Goal: Task Accomplishment & Management: Manage account settings

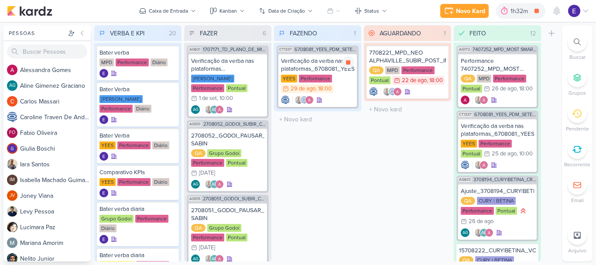
scroll to position [209, 0]
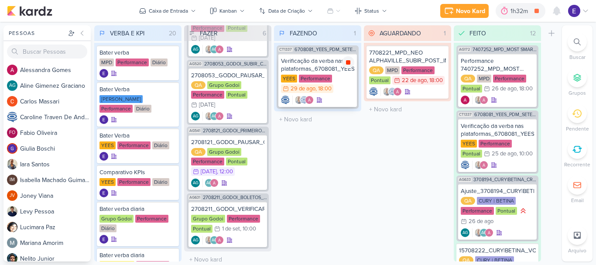
click at [349, 65] on icon at bounding box center [348, 62] width 4 height 4
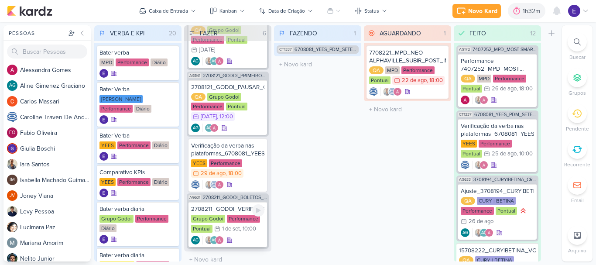
scroll to position [274, 0]
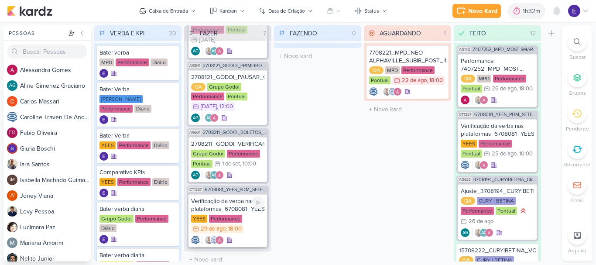
click at [241, 226] on div "Verificação da verba nas plataformas_6708081_YEES_PDM_SETEMBRO [GEOGRAPHIC_DATA…" at bounding box center [227, 220] width 79 height 53
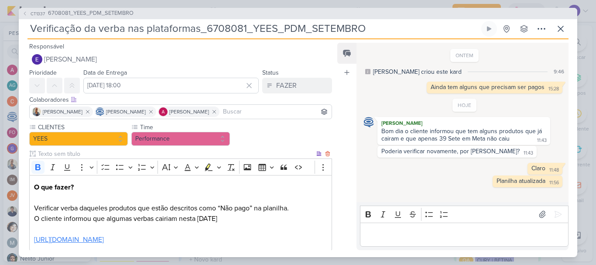
click at [104, 243] on link "[URL][DOMAIN_NAME]" at bounding box center [69, 239] width 70 height 9
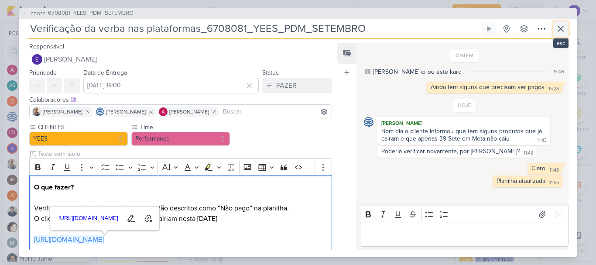
click at [557, 34] on button at bounding box center [561, 29] width 16 height 16
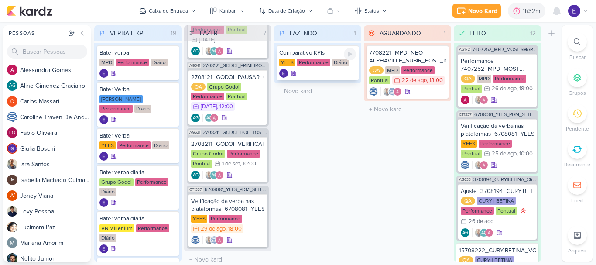
click at [321, 65] on div "Performance" at bounding box center [313, 62] width 33 height 8
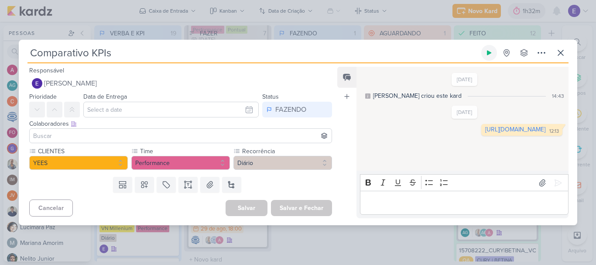
click at [493, 53] on button at bounding box center [489, 53] width 16 height 16
click at [485, 133] on link "[URL][DOMAIN_NAME]" at bounding box center [515, 129] width 60 height 7
click at [559, 51] on icon at bounding box center [560, 52] width 5 height 5
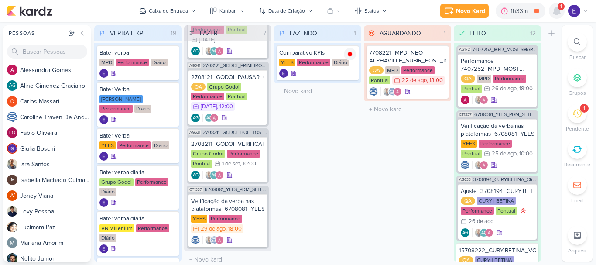
click at [558, 10] on icon at bounding box center [556, 11] width 7 height 8
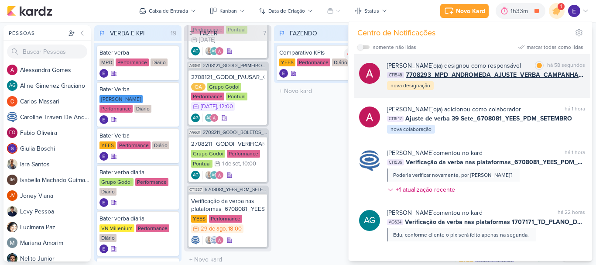
click at [530, 81] on div "[PERSON_NAME] o(a) designou como responsável marcar como lida há 58 segundos CT…" at bounding box center [486, 76] width 198 height 30
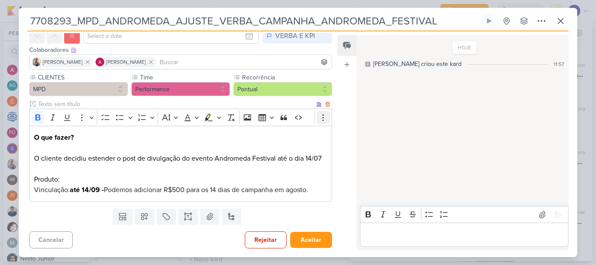
scroll to position [0, 0]
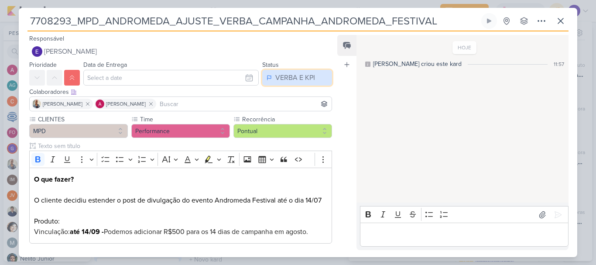
click at [295, 74] on div "VERBA E KPI" at bounding box center [295, 77] width 40 height 10
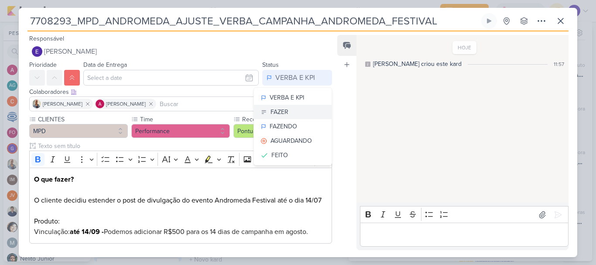
click at [295, 115] on button "FAZER" at bounding box center [293, 112] width 78 height 14
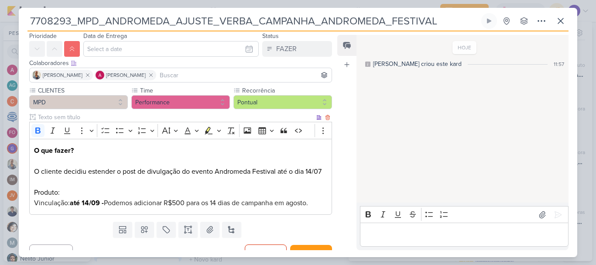
scroll to position [42, 0]
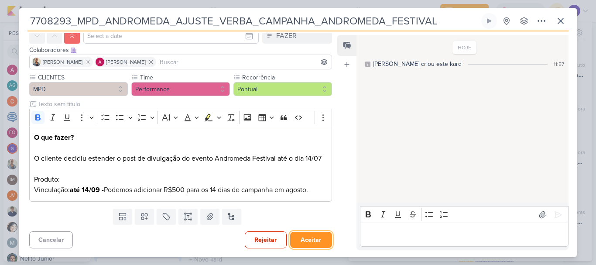
click at [311, 237] on button "Aceitar" at bounding box center [311, 240] width 42 height 16
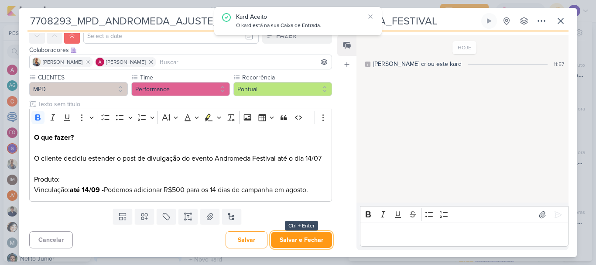
click at [311, 237] on button "Salvar e Fechar" at bounding box center [301, 240] width 61 height 16
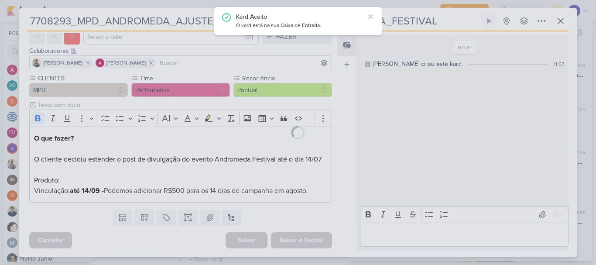
scroll to position [41, 0]
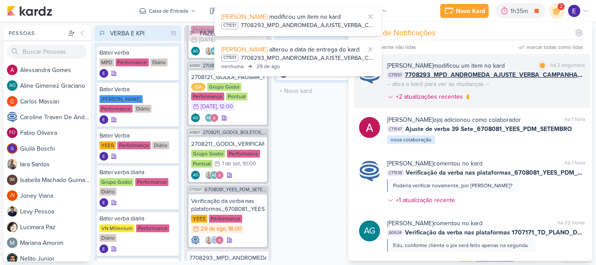
click at [557, 104] on div "[PERSON_NAME] modificou um item no kard marcar como lida há 2 segundos CT1551 7…" at bounding box center [486, 83] width 198 height 44
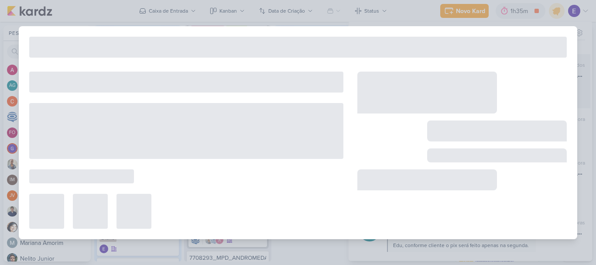
type input "[DATE] 18:00"
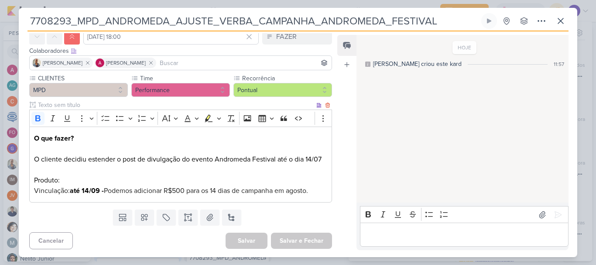
scroll to position [0, 0]
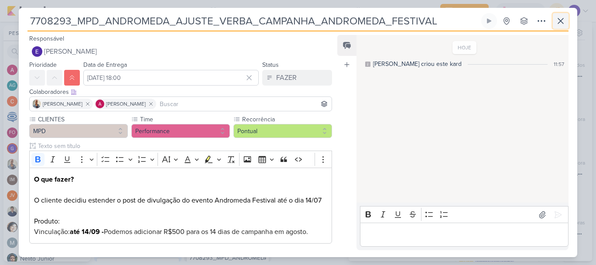
click at [556, 22] on icon at bounding box center [560, 21] width 10 height 10
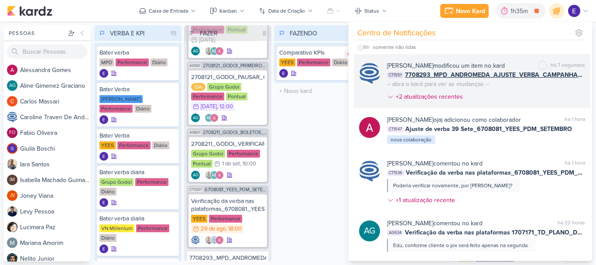
click at [504, 99] on div "[PERSON_NAME] modificou um item no kard marcar como não lida há 7 segundos CT15…" at bounding box center [486, 83] width 198 height 44
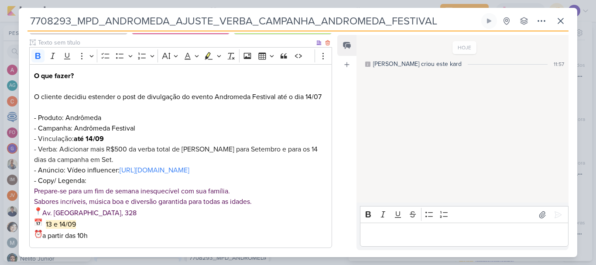
scroll to position [116, 0]
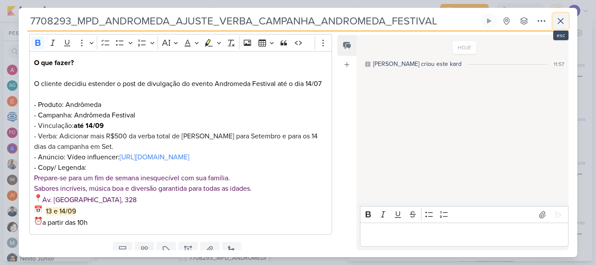
click at [553, 27] on button at bounding box center [561, 21] width 16 height 16
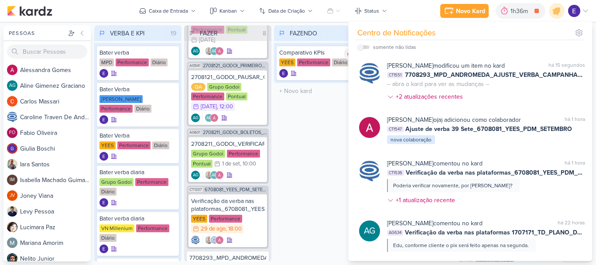
click at [292, 158] on div "FAZENDO 1 Mover Para Esquerda Mover Para Direita [GEOGRAPHIC_DATA] Comparativo …" at bounding box center [317, 143] width 87 height 236
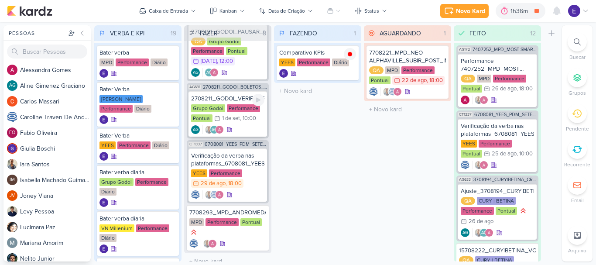
scroll to position [321, 0]
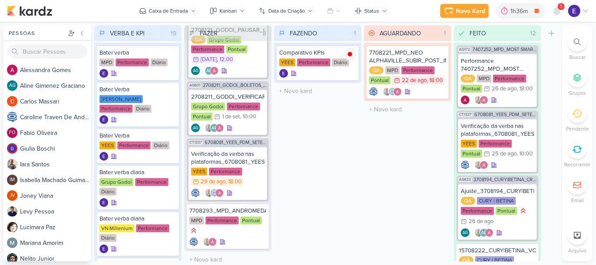
click at [565, 10] on div "Novo Kard Ctrl + k 1h36m Comparativo KPIs 0h4m Hoje 1h36m Semana 1h36m Mês 1h36…" at bounding box center [514, 11] width 149 height 16
click at [561, 10] on icon at bounding box center [556, 11] width 10 height 10
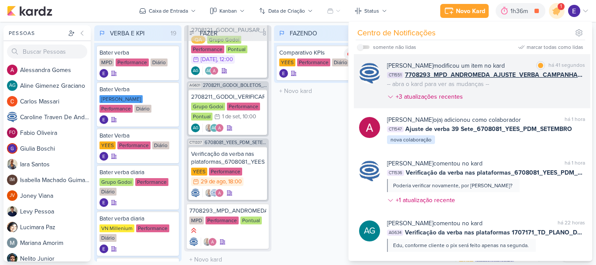
click at [546, 89] on div "[PERSON_NAME] modificou um item no kard marcar como lida há 41 segundos CT1551 …" at bounding box center [486, 83] width 198 height 44
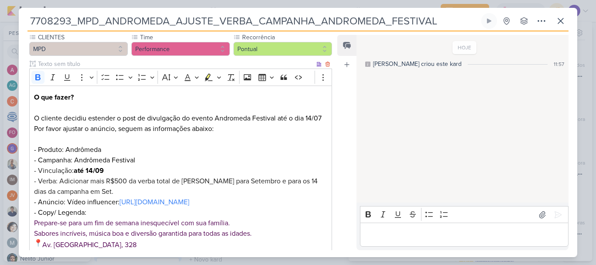
scroll to position [87, 0]
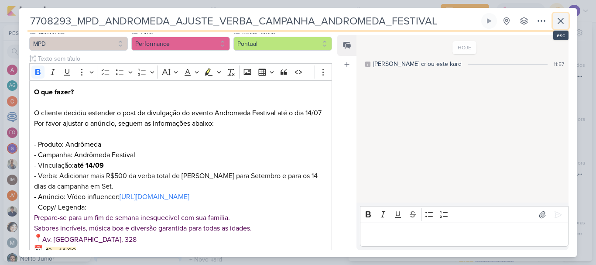
click at [558, 20] on icon at bounding box center [560, 21] width 10 height 10
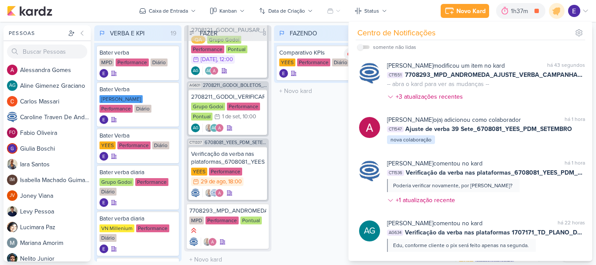
click at [307, 181] on div "FAZENDO 1 Mover Para Esquerda Mover Para Direita [GEOGRAPHIC_DATA] Comparativo …" at bounding box center [317, 143] width 87 height 236
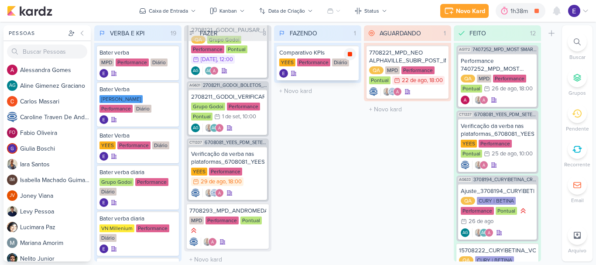
click at [352, 57] on icon at bounding box center [349, 54] width 7 height 7
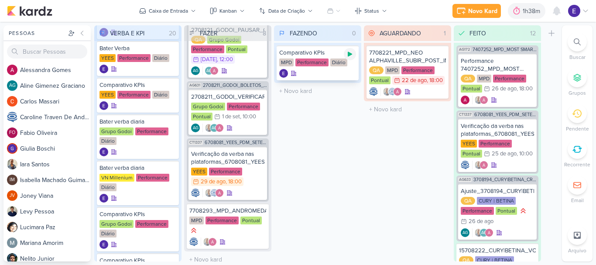
click at [353, 54] on div at bounding box center [350, 54] width 12 height 12
click at [344, 68] on div "Comparativo KPIs MPD Performance Diário" at bounding box center [318, 62] width 82 height 35
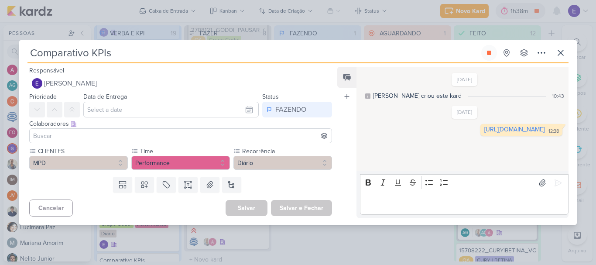
click at [484, 133] on link "[URL][DOMAIN_NAME]" at bounding box center [514, 129] width 60 height 7
click at [488, 57] on button at bounding box center [489, 53] width 16 height 16
click at [561, 54] on icon at bounding box center [560, 52] width 5 height 5
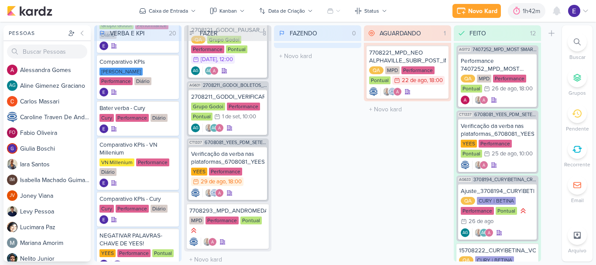
scroll to position [349, 0]
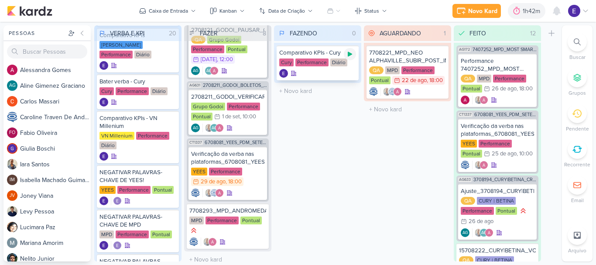
click at [349, 55] on icon at bounding box center [350, 54] width 4 height 5
click at [342, 67] on div "Cury Performance Diário" at bounding box center [317, 62] width 77 height 9
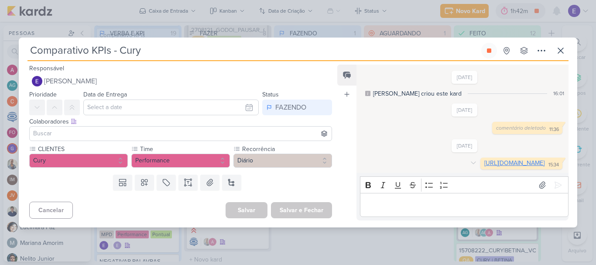
click at [484, 159] on link "[URL][DOMAIN_NAME]" at bounding box center [514, 162] width 60 height 7
click at [483, 45] on button at bounding box center [489, 51] width 16 height 16
click at [560, 46] on icon at bounding box center [560, 50] width 10 height 10
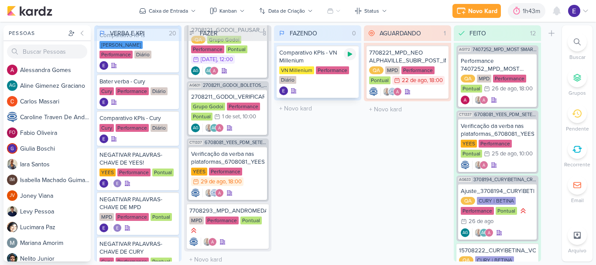
click at [353, 55] on icon at bounding box center [349, 54] width 7 height 7
click at [347, 88] on div at bounding box center [317, 90] width 77 height 9
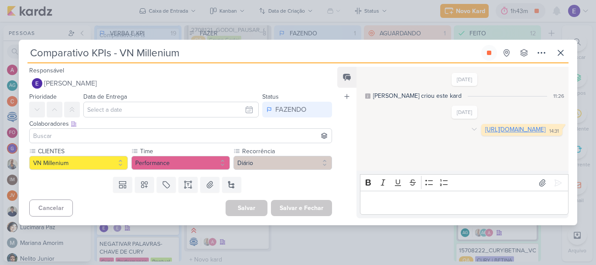
click at [485, 133] on link "[URL][DOMAIN_NAME]" at bounding box center [515, 129] width 60 height 7
click at [489, 50] on icon at bounding box center [489, 52] width 7 height 7
click at [561, 53] on icon at bounding box center [560, 52] width 5 height 5
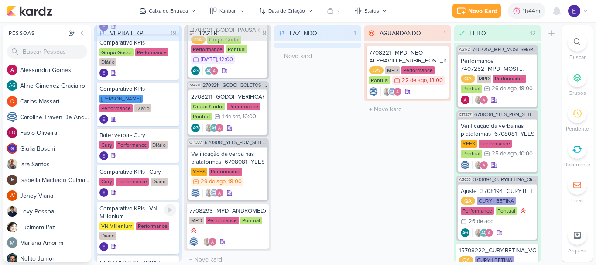
scroll to position [262, 0]
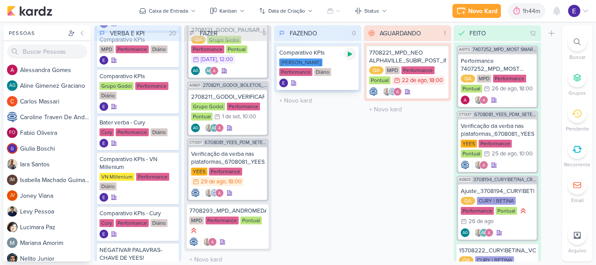
click at [353, 56] on div at bounding box center [350, 54] width 12 height 12
click at [332, 82] on div at bounding box center [317, 83] width 77 height 9
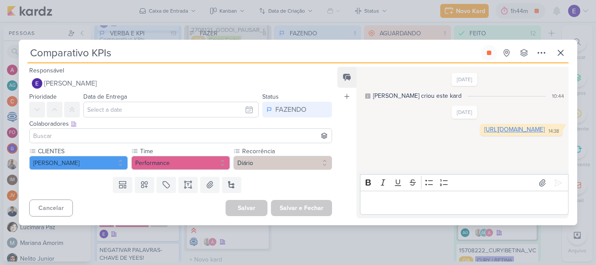
click at [484, 129] on link "[URL][DOMAIN_NAME]" at bounding box center [514, 129] width 60 height 7
click at [493, 55] on button at bounding box center [489, 53] width 16 height 16
click at [558, 53] on icon at bounding box center [560, 53] width 10 height 10
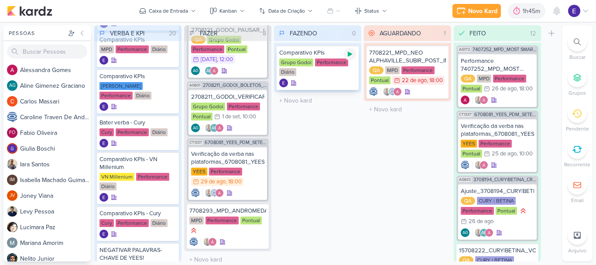
click at [350, 56] on icon at bounding box center [349, 54] width 7 height 7
click at [341, 78] on div "Comparativo KPIs Grupo Godoi Performance Diário" at bounding box center [318, 67] width 82 height 44
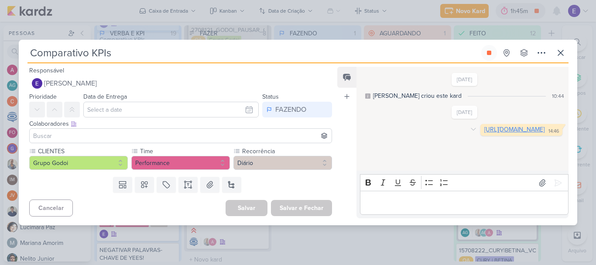
click at [484, 133] on link "[URL][DOMAIN_NAME]" at bounding box center [514, 129] width 60 height 7
click at [557, 49] on icon at bounding box center [560, 53] width 10 height 10
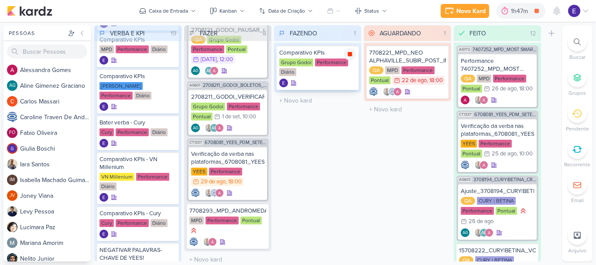
click at [348, 58] on div at bounding box center [350, 54] width 12 height 12
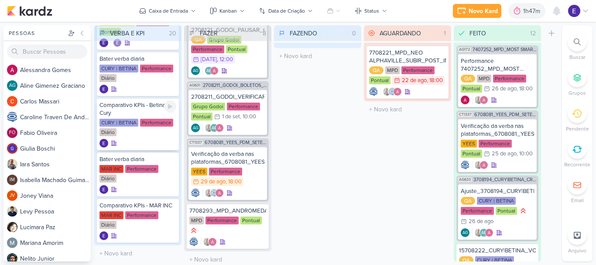
scroll to position [636, 0]
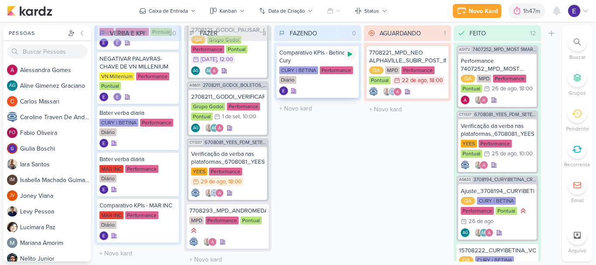
click at [353, 55] on icon at bounding box center [349, 54] width 7 height 7
click at [332, 82] on div "CURY | BETINA Performance Diário" at bounding box center [317, 75] width 77 height 18
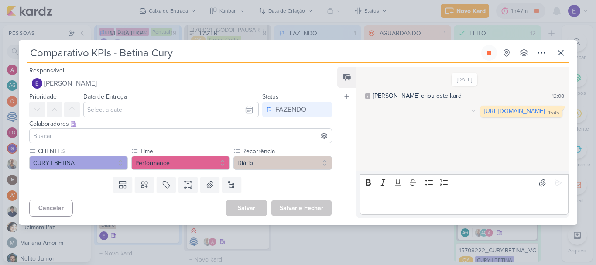
click at [484, 115] on link "[URL][DOMAIN_NAME]" at bounding box center [514, 110] width 60 height 7
click at [483, 52] on button at bounding box center [489, 53] width 16 height 16
click at [559, 56] on icon at bounding box center [560, 53] width 10 height 10
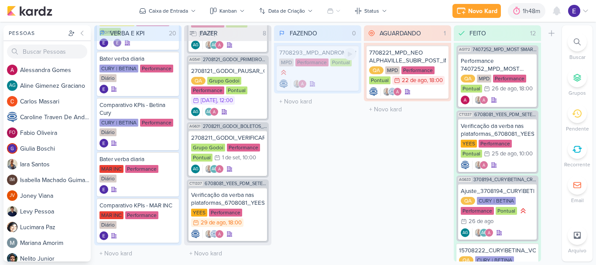
scroll to position [274, 0]
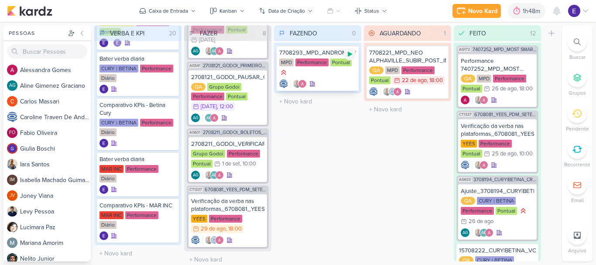
click at [349, 55] on icon at bounding box center [350, 54] width 4 height 5
click at [337, 82] on div at bounding box center [317, 83] width 77 height 9
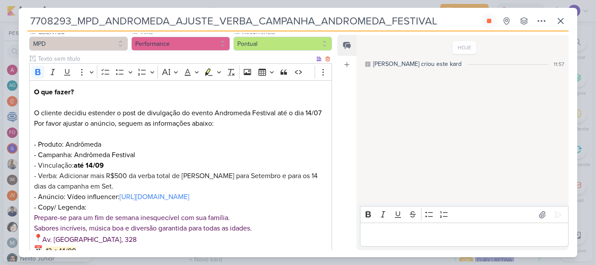
scroll to position [0, 0]
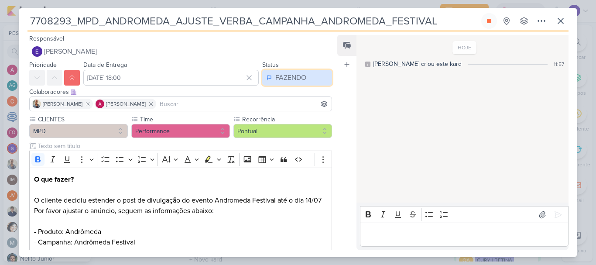
click at [291, 72] on div "FAZENDO" at bounding box center [290, 77] width 31 height 10
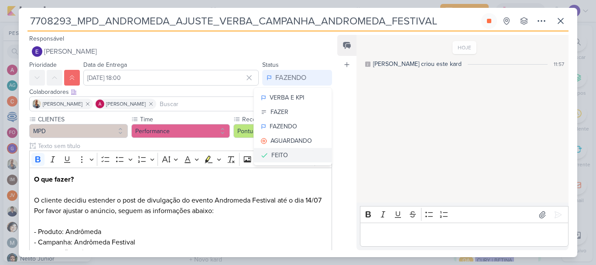
click at [282, 152] on div "FEITO" at bounding box center [279, 154] width 17 height 9
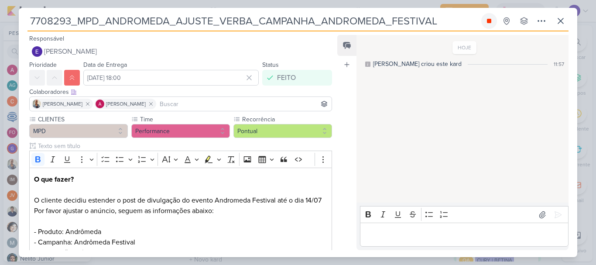
click at [492, 21] on icon at bounding box center [489, 20] width 7 height 7
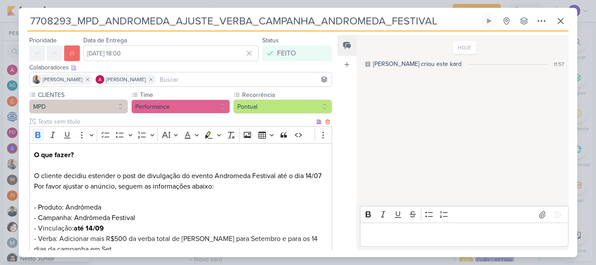
scroll to position [171, 0]
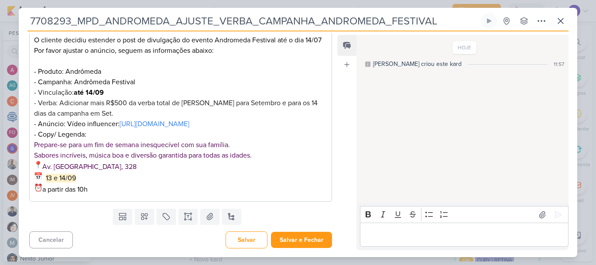
click at [315, 231] on div "Cancelar [GEOGRAPHIC_DATA] Salvar e Fechar Ctrl + Enter" at bounding box center [177, 239] width 317 height 22
click at [307, 241] on button "Salvar e Fechar" at bounding box center [301, 240] width 61 height 16
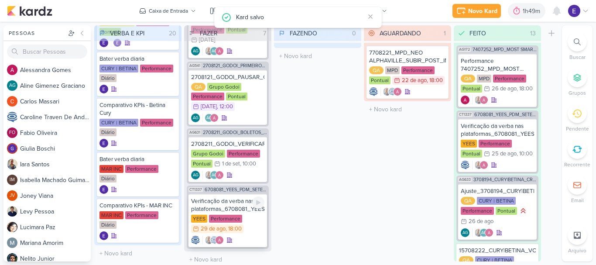
scroll to position [219, 0]
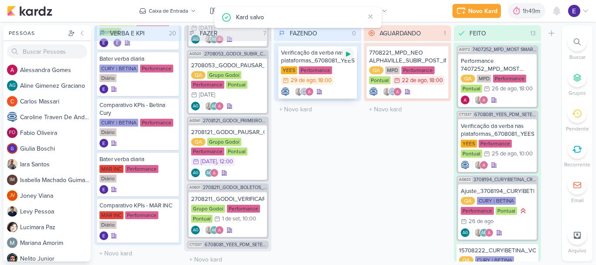
click at [350, 55] on icon at bounding box center [348, 54] width 7 height 7
click at [340, 82] on div "YEES Performance 29/8 [DATE] 18:00" at bounding box center [317, 75] width 73 height 19
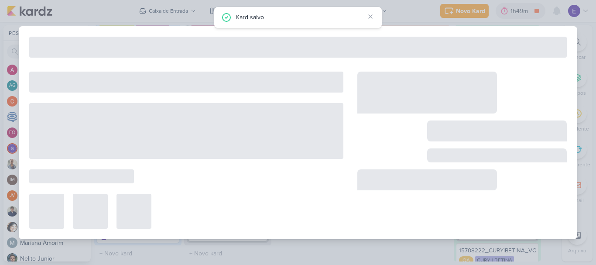
scroll to position [209, 0]
type input "Verificação da verba nas plataformas_6708081_YEES_PDM_SETEMBRO"
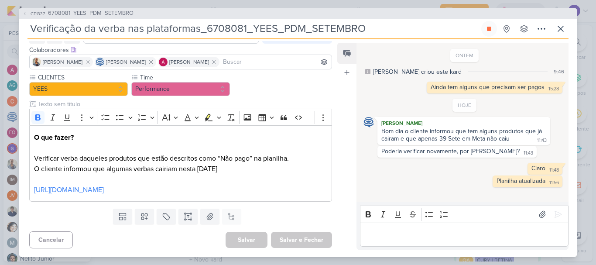
scroll to position [60, 0]
click at [104, 185] on link "[URL][DOMAIN_NAME]" at bounding box center [69, 189] width 70 height 9
click at [559, 28] on icon at bounding box center [560, 29] width 10 height 10
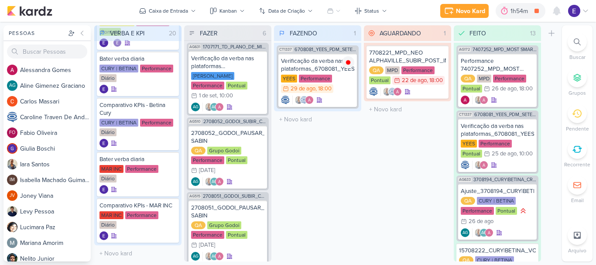
scroll to position [0, 0]
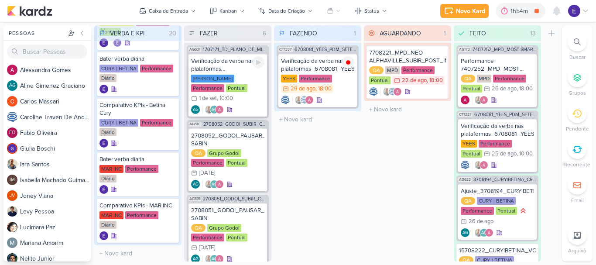
click at [244, 105] on div "AG AG" at bounding box center [227, 109] width 73 height 9
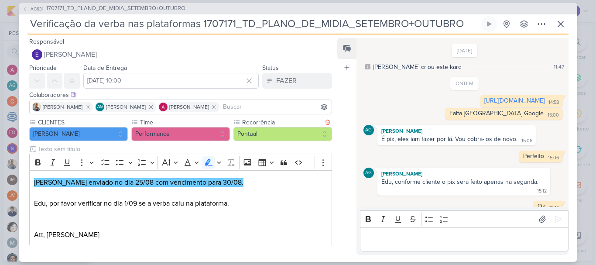
scroll to position [24, 0]
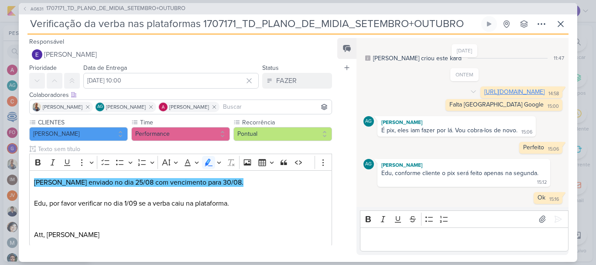
click at [484, 88] on link "[URL][DOMAIN_NAME]" at bounding box center [514, 91] width 60 height 7
click at [560, 22] on icon at bounding box center [560, 24] width 10 height 10
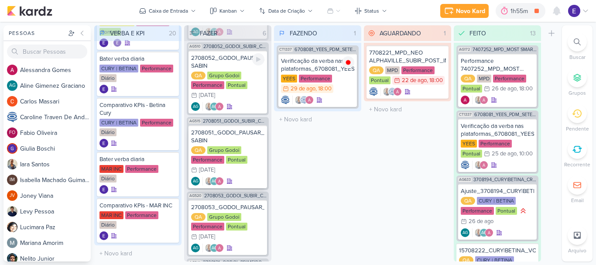
scroll to position [209, 0]
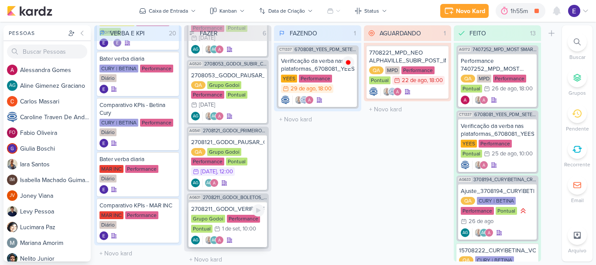
click at [250, 226] on div ", 10:00" at bounding box center [248, 229] width 16 height 6
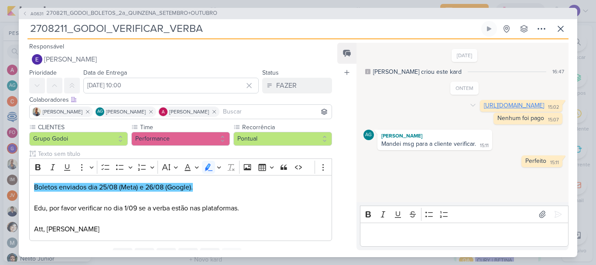
click at [484, 109] on link "[URL][DOMAIN_NAME]" at bounding box center [514, 105] width 60 height 7
click at [557, 31] on icon at bounding box center [560, 29] width 10 height 10
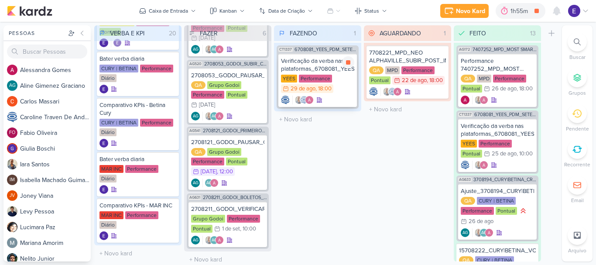
click at [343, 86] on div "YEES Performance 29/8 [DATE] 18:00" at bounding box center [317, 84] width 73 height 19
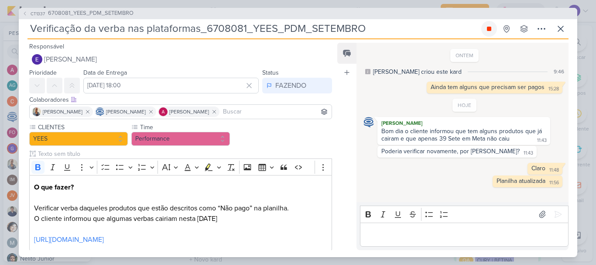
click at [492, 27] on button at bounding box center [489, 29] width 16 height 16
click at [563, 27] on icon at bounding box center [560, 29] width 10 height 10
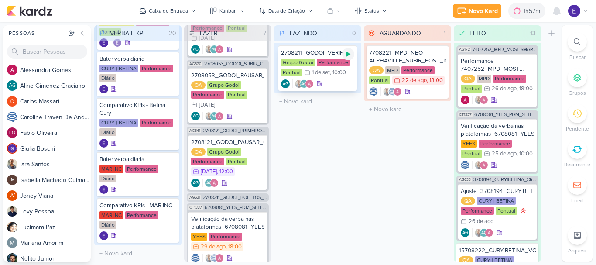
click at [349, 57] on icon at bounding box center [348, 54] width 7 height 7
click at [339, 77] on div "1/9 [DATE] 10:00" at bounding box center [325, 72] width 42 height 9
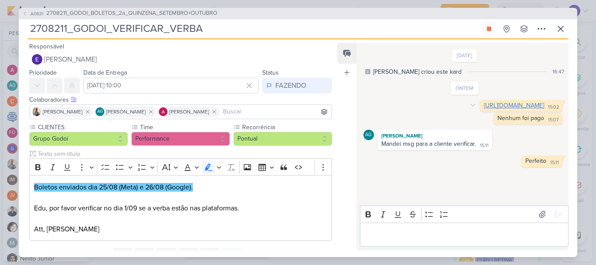
click at [484, 109] on link "[URL][DOMAIN_NAME]" at bounding box center [514, 105] width 60 height 7
click at [433, 232] on p "Editor editing area: main" at bounding box center [463, 234] width 199 height 10
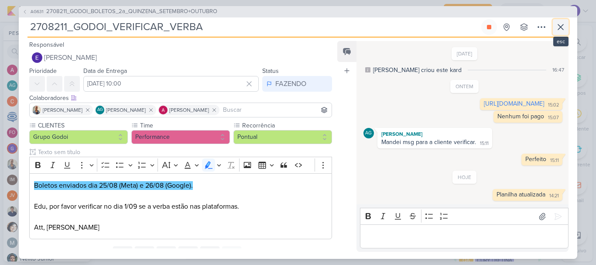
click at [558, 27] on icon at bounding box center [560, 27] width 10 height 10
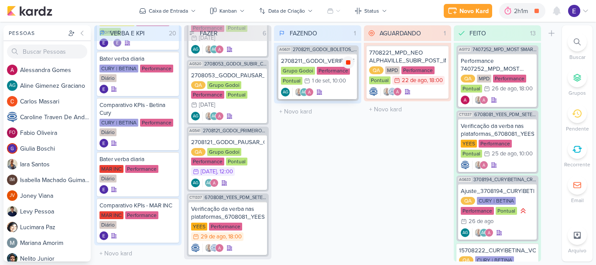
click at [346, 65] on icon at bounding box center [348, 62] width 7 height 7
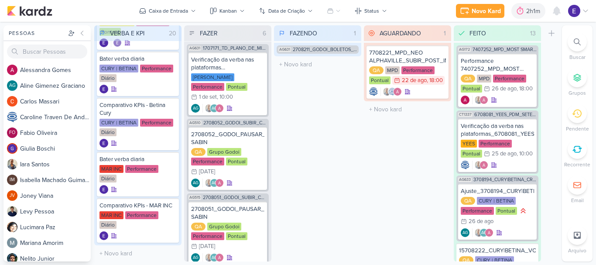
scroll to position [0, 0]
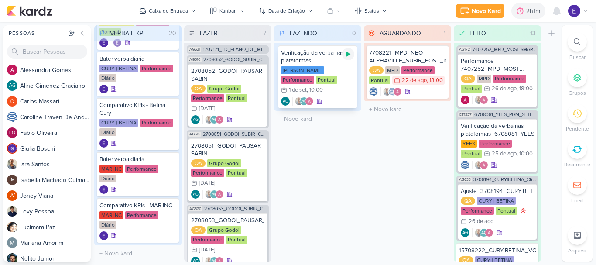
click at [349, 58] on div at bounding box center [348, 54] width 12 height 12
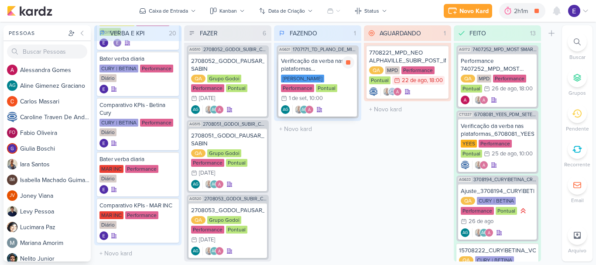
click at [314, 84] on div "Performance" at bounding box center [297, 88] width 33 height 8
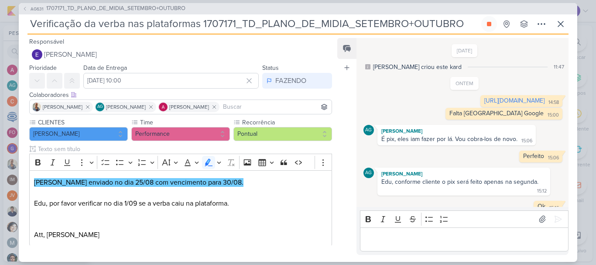
scroll to position [24, 0]
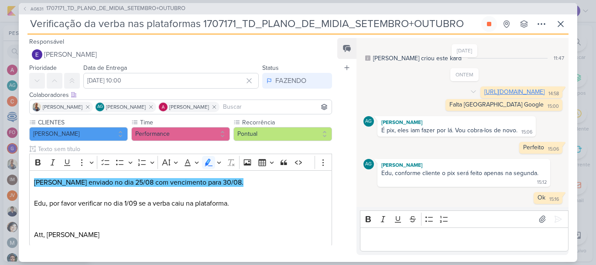
click at [484, 88] on link "[URL][DOMAIN_NAME]" at bounding box center [514, 91] width 60 height 7
click at [407, 234] on p "Editor editing area: main" at bounding box center [463, 239] width 199 height 10
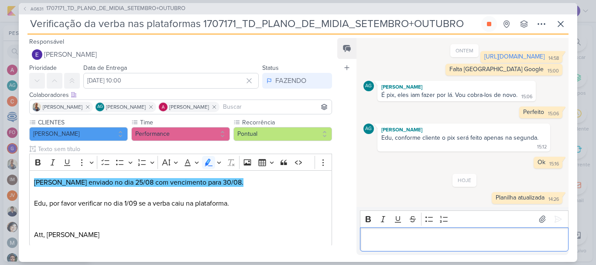
scroll to position [59, 0]
click at [495, 26] on button at bounding box center [489, 24] width 16 height 16
click at [557, 21] on icon at bounding box center [560, 24] width 10 height 10
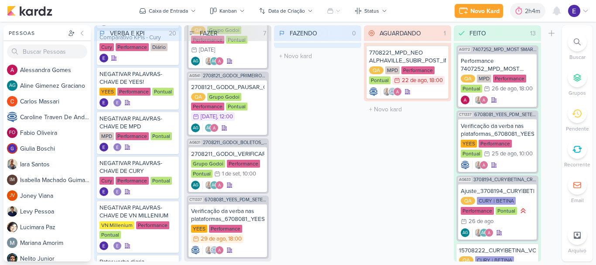
scroll to position [472, 0]
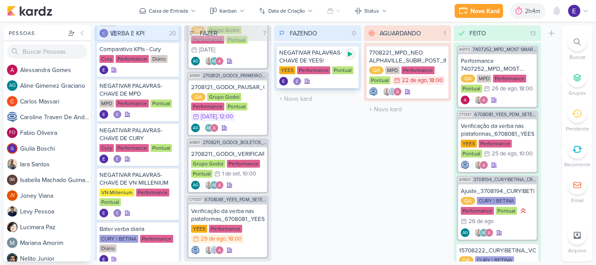
click at [353, 55] on div at bounding box center [350, 54] width 12 height 12
click at [432, 83] on div ", 18:00" at bounding box center [435, 81] width 16 height 6
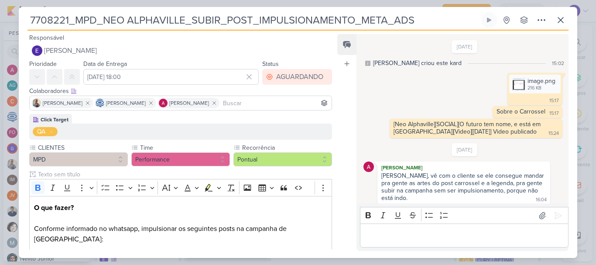
scroll to position [82, 0]
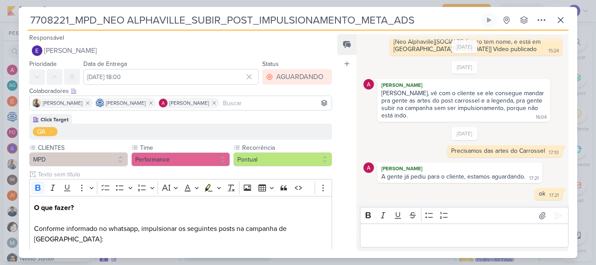
click at [569, 19] on div "7708221_MPD_NEO ALPHAVILLE_SUBIR_POST_IMPULSIONAMENTO_META_ADS Criado por [PERS…" at bounding box center [298, 135] width 558 height 246
click at [561, 21] on icon at bounding box center [560, 19] width 5 height 5
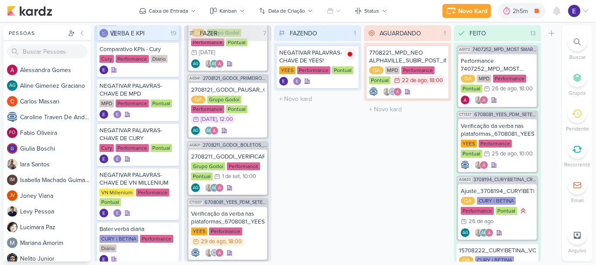
scroll to position [274, 0]
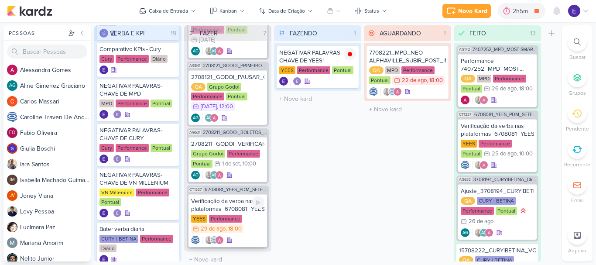
click at [252, 221] on div "YEES Performance 29/8 [DATE] 18:00" at bounding box center [227, 224] width 73 height 19
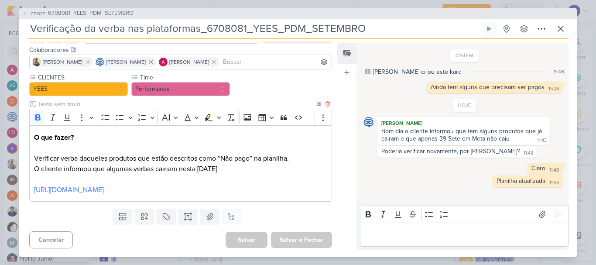
scroll to position [60, 0]
click at [189, 184] on p "[URL][DOMAIN_NAME]" at bounding box center [180, 184] width 293 height 21
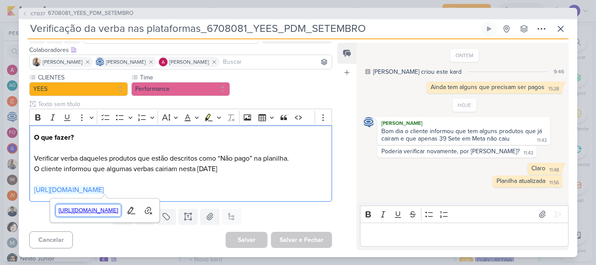
click at [121, 207] on span "[URL][DOMAIN_NAME]" at bounding box center [88, 210] width 65 height 10
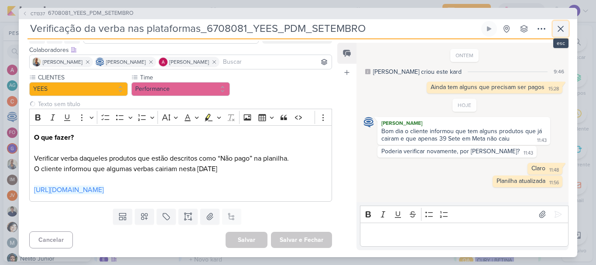
click at [557, 32] on icon at bounding box center [560, 29] width 10 height 10
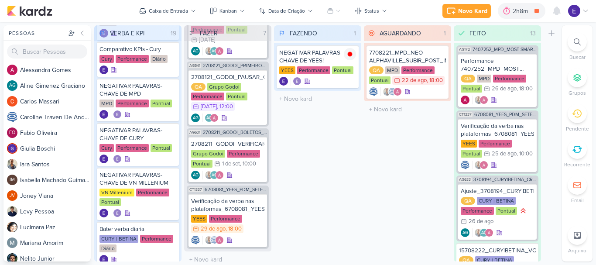
click at [365, 167] on div "AGUARDANDO 1 Mover Para Esquerda Mover Para Direita [GEOGRAPHIC_DATA] 7708221_M…" at bounding box center [407, 143] width 87 height 236
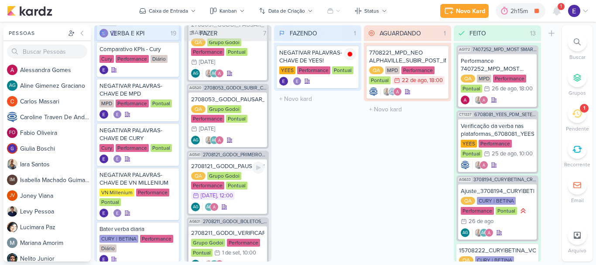
scroll to position [274, 0]
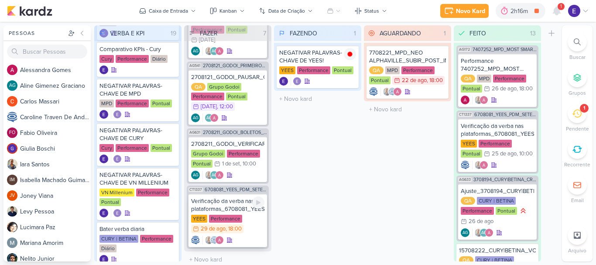
click at [247, 236] on div at bounding box center [227, 240] width 73 height 9
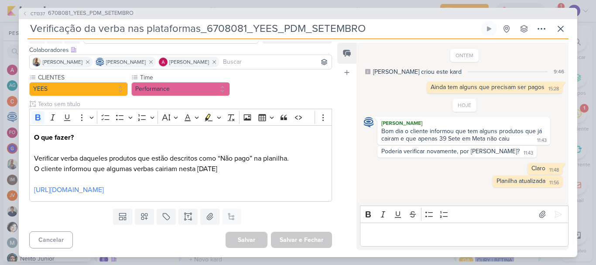
scroll to position [60, 0]
click at [104, 185] on link "[URL][DOMAIN_NAME]" at bounding box center [69, 189] width 70 height 9
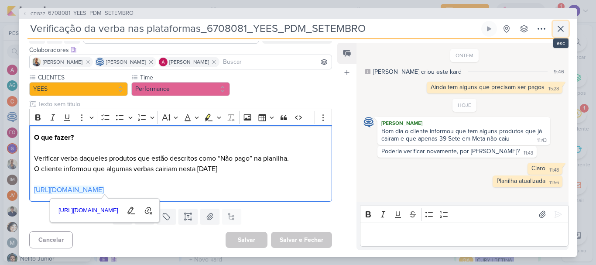
click at [565, 31] on icon at bounding box center [560, 29] width 10 height 10
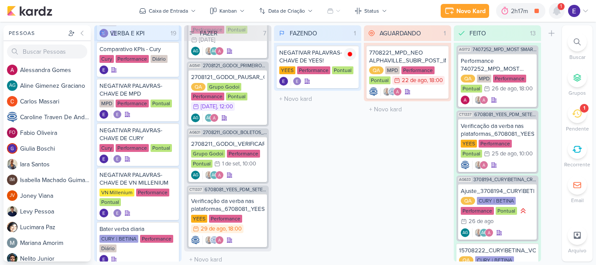
click at [561, 12] on icon at bounding box center [556, 11] width 10 height 10
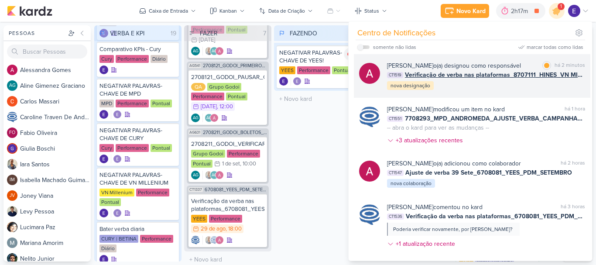
click at [554, 81] on div "[PERSON_NAME] o(a) designou como responsável marcar como lida há 2 minutos CT15…" at bounding box center [486, 76] width 198 height 30
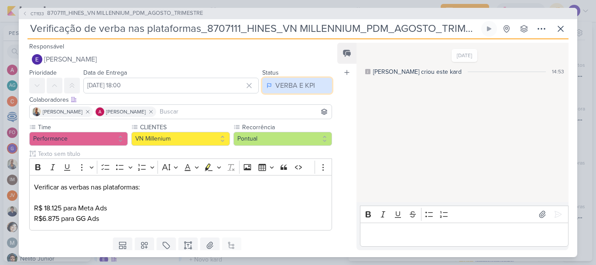
click at [302, 84] on div "VERBA E KPI" at bounding box center [295, 85] width 40 height 10
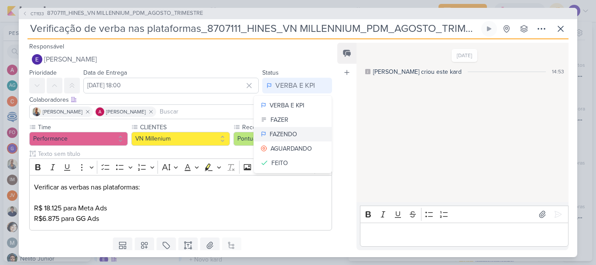
click at [287, 135] on div "FAZENDO" at bounding box center [283, 134] width 27 height 9
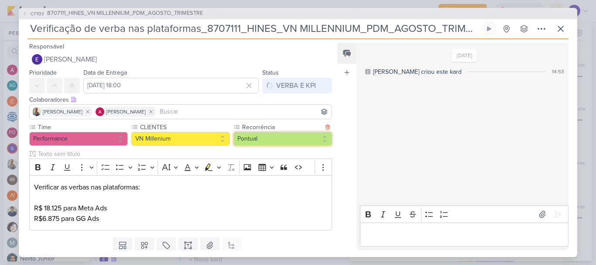
click at [287, 135] on button "Pontual" at bounding box center [282, 139] width 99 height 14
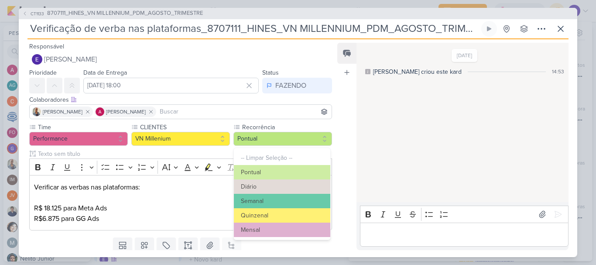
click at [296, 68] on div "Status FAZENDO VERBA E KPI FAZER FAZENDO [GEOGRAPHIC_DATA] FEITO" at bounding box center [297, 80] width 70 height 26
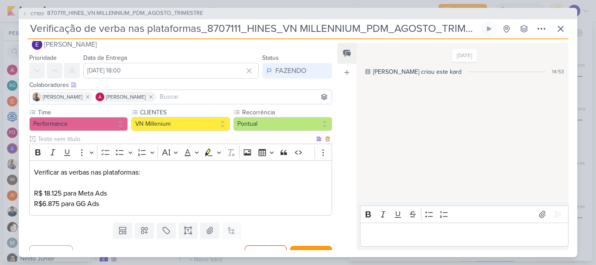
scroll to position [29, 0]
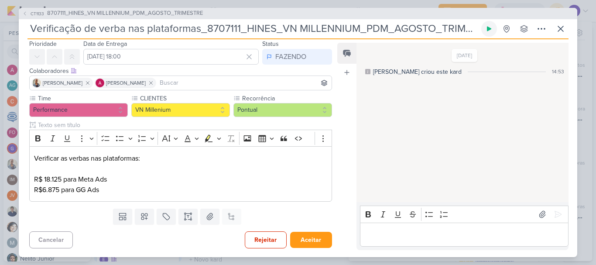
click at [486, 26] on icon at bounding box center [489, 28] width 7 height 7
click at [322, 234] on button "Aceitar" at bounding box center [311, 240] width 42 height 16
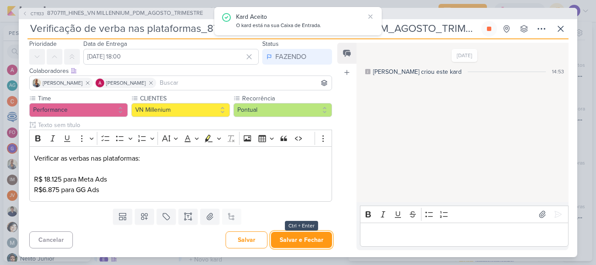
click at [317, 243] on button "Salvar e Fechar" at bounding box center [301, 240] width 61 height 16
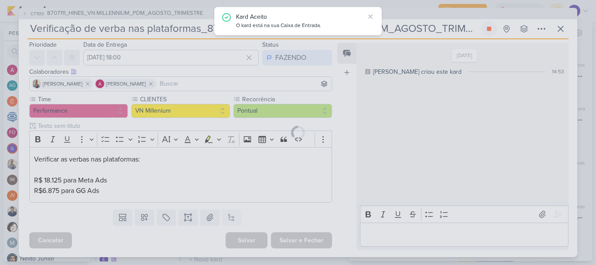
scroll to position [28, 0]
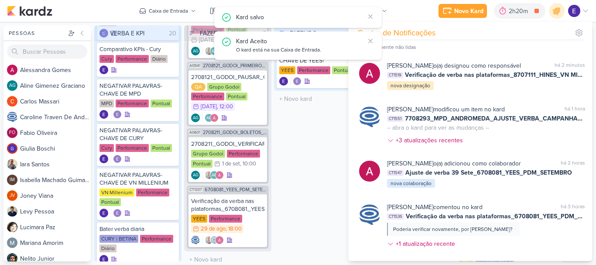
click at [315, 182] on div "FAZENDO 1 Mover Para Esquerda Mover Para Direita [GEOGRAPHIC_DATA] NEGATIVAR PA…" at bounding box center [317, 143] width 87 height 236
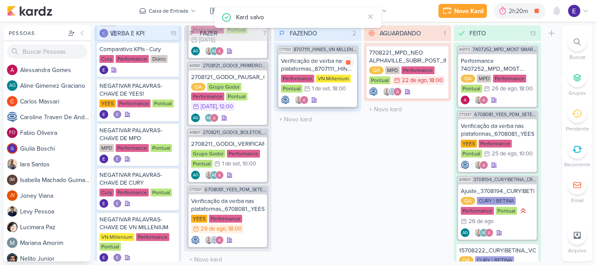
click at [325, 90] on div "1 de set" at bounding box center [321, 89] width 18 height 6
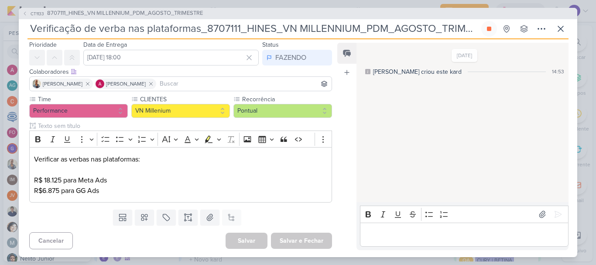
click at [442, 238] on p "Editor editing area: main" at bounding box center [463, 234] width 199 height 10
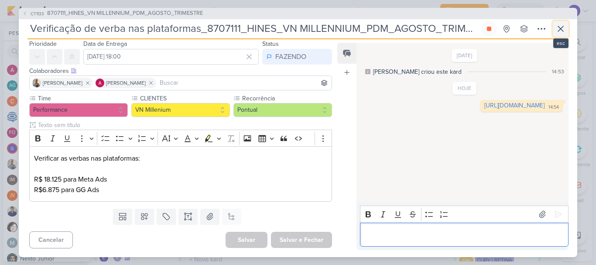
click at [557, 31] on icon at bounding box center [560, 29] width 10 height 10
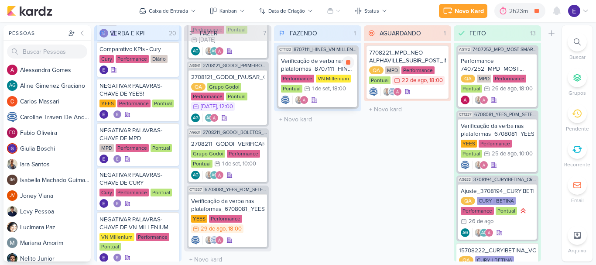
click at [328, 90] on div "1 de set" at bounding box center [321, 89] width 18 height 6
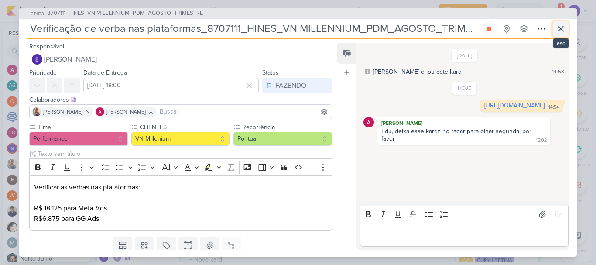
click at [563, 31] on icon at bounding box center [560, 29] width 10 height 10
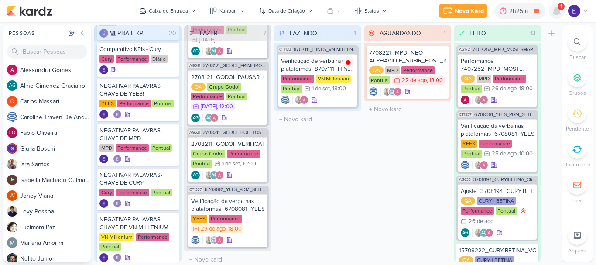
click at [557, 8] on icon at bounding box center [556, 11] width 7 height 8
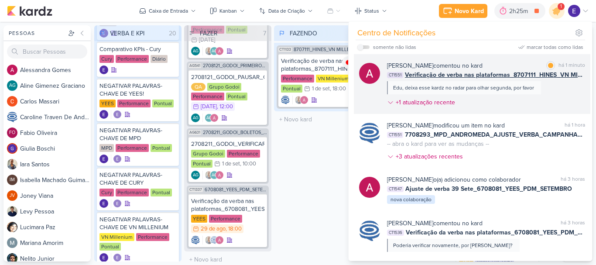
click at [552, 93] on div "[PERSON_NAME] comentou no kard marcar como lida há 1 minuto CT1551 Verificação …" at bounding box center [486, 85] width 198 height 49
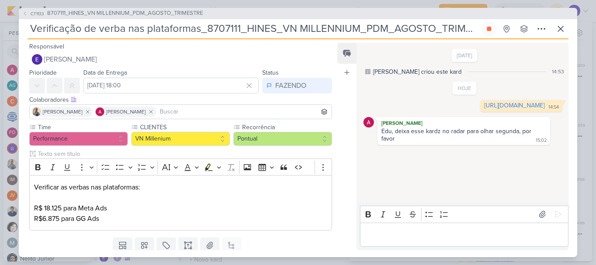
click at [422, 242] on div "Editor editing area: main" at bounding box center [464, 234] width 209 height 24
click at [486, 32] on button at bounding box center [489, 29] width 16 height 16
click at [555, 28] on icon at bounding box center [560, 29] width 10 height 10
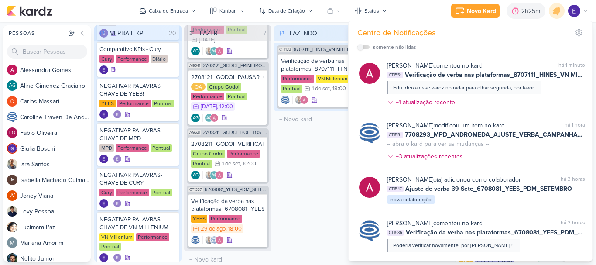
click at [321, 154] on div "FAZENDO 1 Mover Para Esquerda Mover Para Direita [GEOGRAPHIC_DATA] CT1133 87071…" at bounding box center [317, 143] width 87 height 236
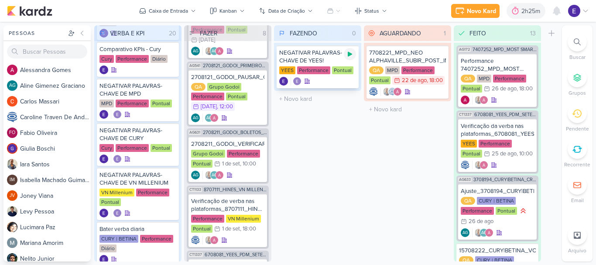
click at [350, 54] on icon at bounding box center [350, 54] width 4 height 5
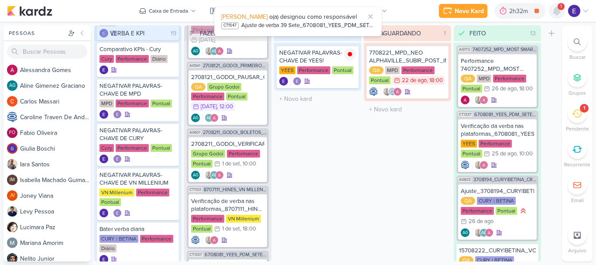
click at [559, 10] on icon at bounding box center [556, 11] width 7 height 8
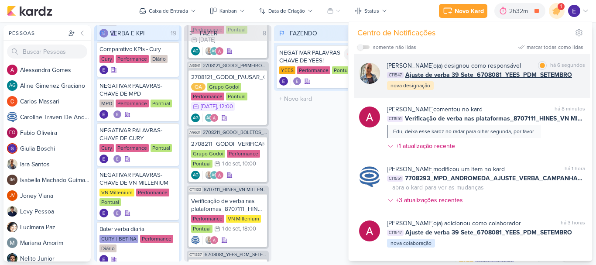
click at [556, 82] on div "[PERSON_NAME] o(a) designou como responsável marcar como lida há 6 segundos CT1…" at bounding box center [486, 76] width 198 height 30
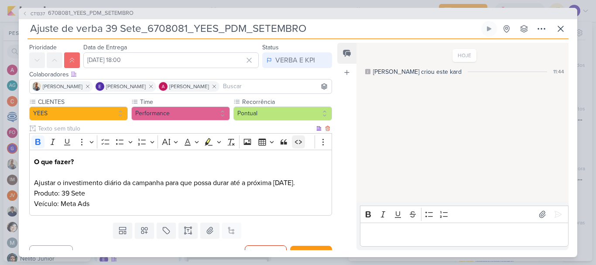
scroll to position [39, 0]
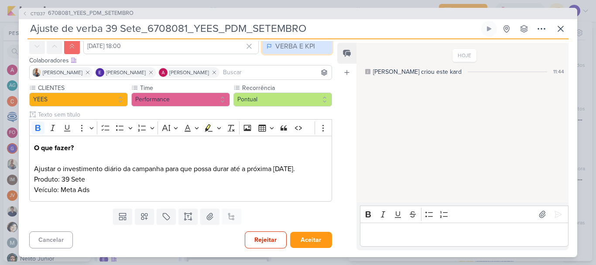
click at [296, 43] on div "VERBA E KPI" at bounding box center [295, 46] width 40 height 10
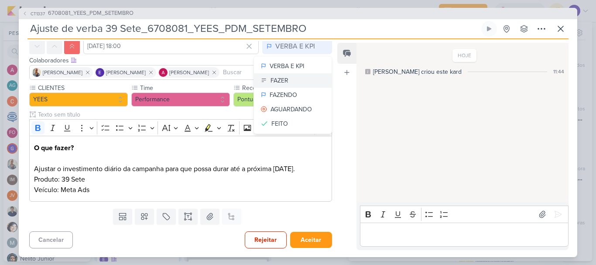
click at [294, 84] on button "FAZER" at bounding box center [293, 80] width 78 height 14
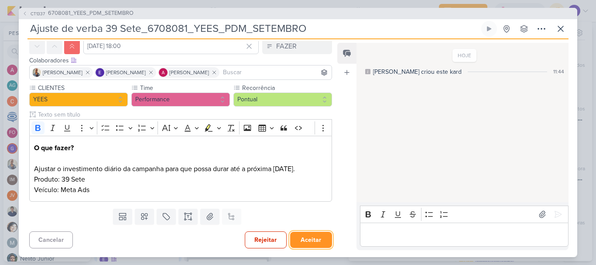
click at [320, 237] on button "Aceitar" at bounding box center [311, 240] width 42 height 16
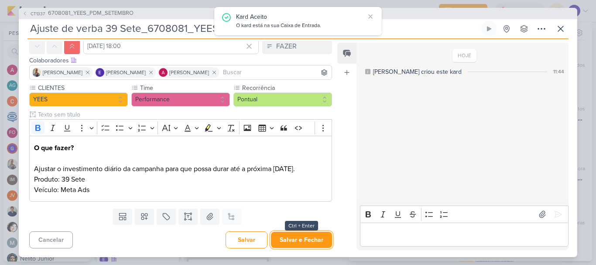
click at [320, 237] on button "Salvar e Fechar" at bounding box center [301, 240] width 61 height 16
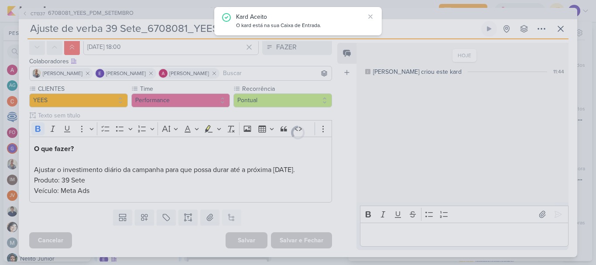
scroll to position [38, 0]
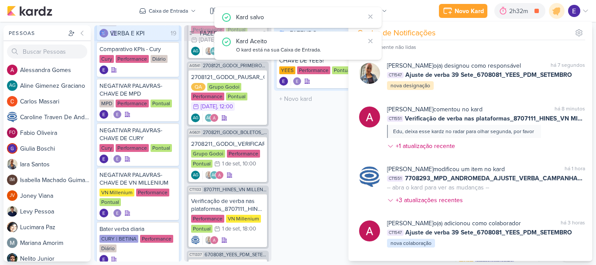
click at [315, 191] on div "FAZENDO 1 Mover Para Esquerda Mover Para Direita [GEOGRAPHIC_DATA] NEGATIVAR PA…" at bounding box center [317, 143] width 87 height 236
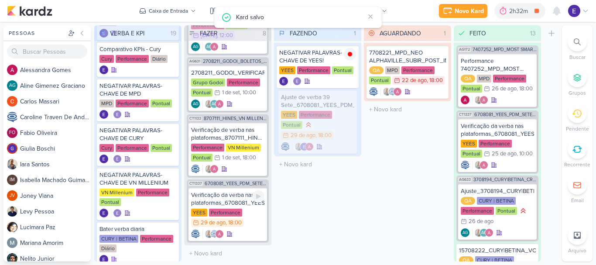
scroll to position [339, 0]
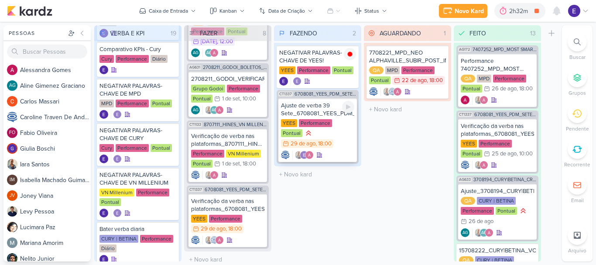
click at [352, 110] on div at bounding box center [348, 107] width 12 height 12
click at [324, 150] on div at bounding box center [317, 154] width 73 height 9
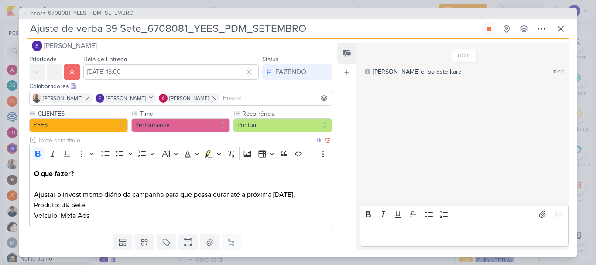
scroll to position [0, 0]
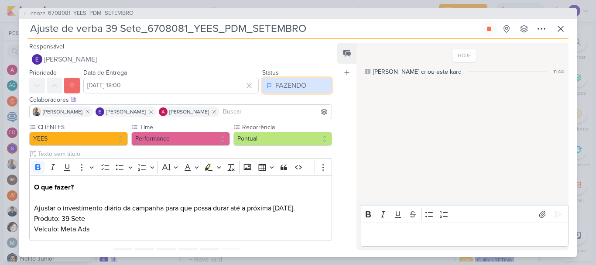
click at [292, 89] on div "FAZENDO" at bounding box center [290, 85] width 31 height 10
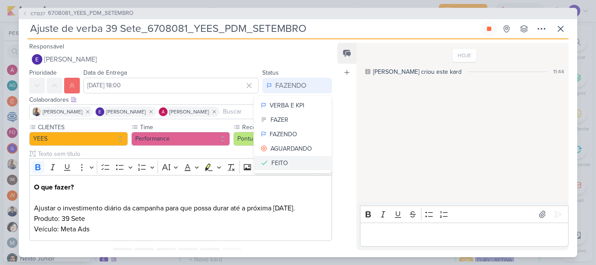
click at [292, 161] on button "FEITO" at bounding box center [293, 163] width 78 height 14
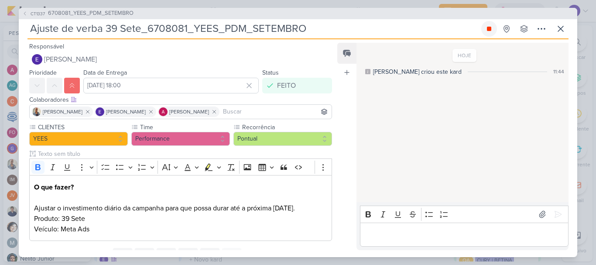
click at [489, 33] on button at bounding box center [489, 29] width 16 height 16
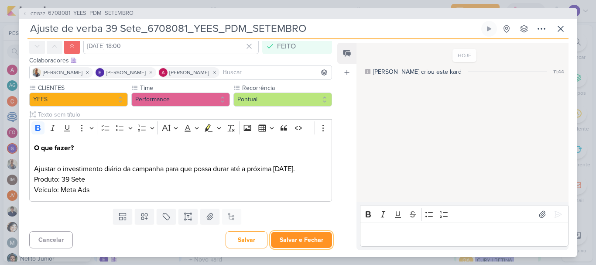
click at [302, 232] on button "Salvar e Fechar" at bounding box center [301, 240] width 61 height 16
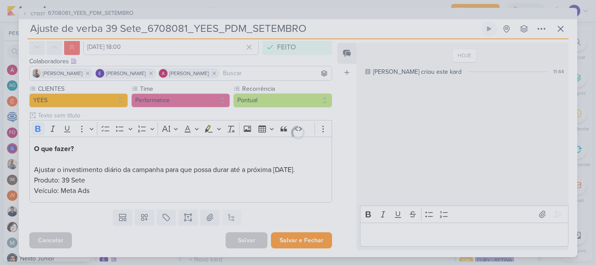
scroll to position [38, 0]
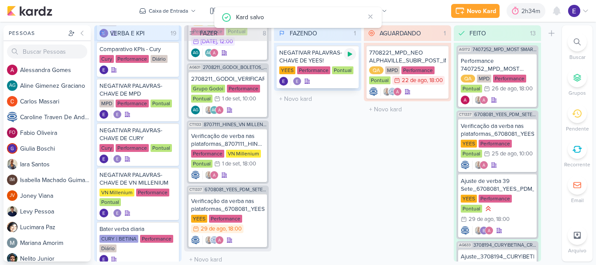
click at [352, 54] on icon at bounding box center [350, 54] width 4 height 5
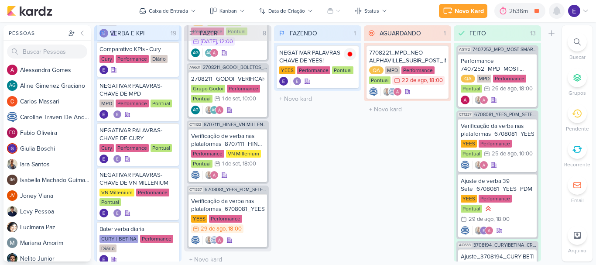
click at [559, 16] on div at bounding box center [557, 11] width 16 height 16
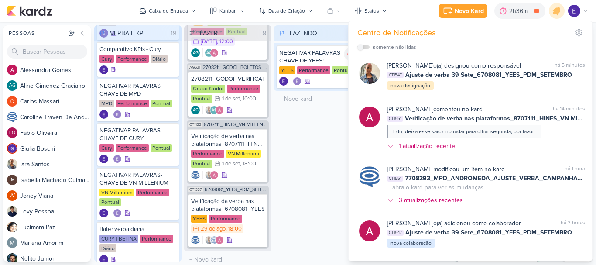
click at [333, 148] on div "FAZENDO 1 Mover Para Esquerda Mover Para Direita [GEOGRAPHIC_DATA] NEGATIVAR PA…" at bounding box center [317, 143] width 87 height 236
